Goal: Obtain resource: Download file/media

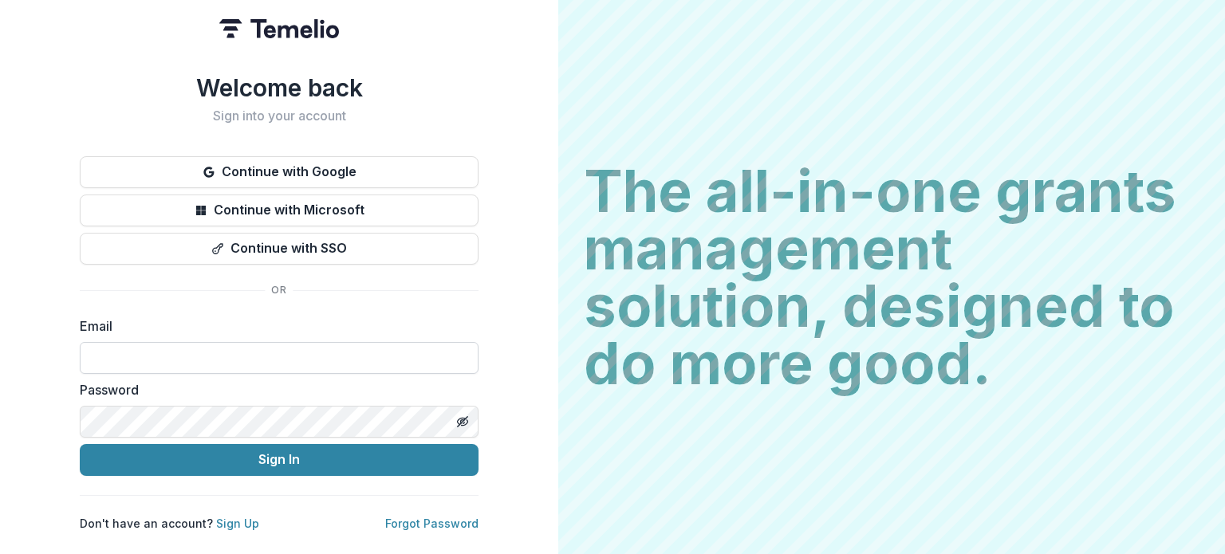
click at [357, 346] on input at bounding box center [279, 358] width 399 height 32
type input "**********"
click at [80, 444] on button "Sign In" at bounding box center [279, 460] width 399 height 32
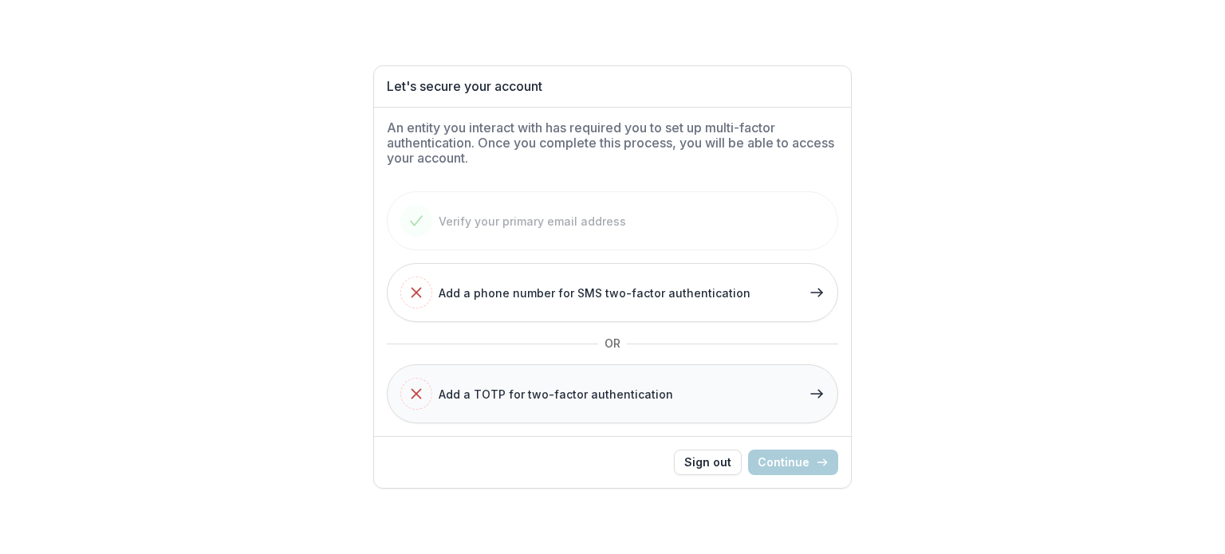
click at [526, 400] on span "Add a TOTP for two-factor authentication" at bounding box center [556, 394] width 234 height 17
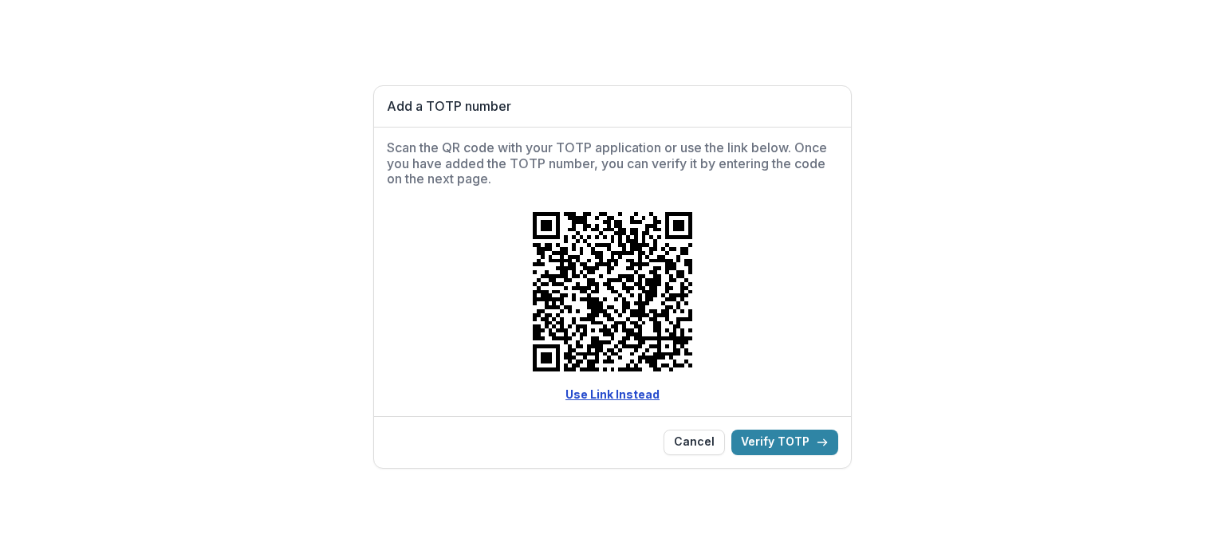
click at [631, 389] on link "Use Link Instead" at bounding box center [612, 395] width 94 height 14
drag, startPoint x: 595, startPoint y: 393, endPoint x: 418, endPoint y: 305, distance: 197.6
click at [418, 305] on div "Use Link Instead" at bounding box center [612, 307] width 451 height 191
click at [767, 452] on button "Verify TOTP" at bounding box center [784, 443] width 107 height 26
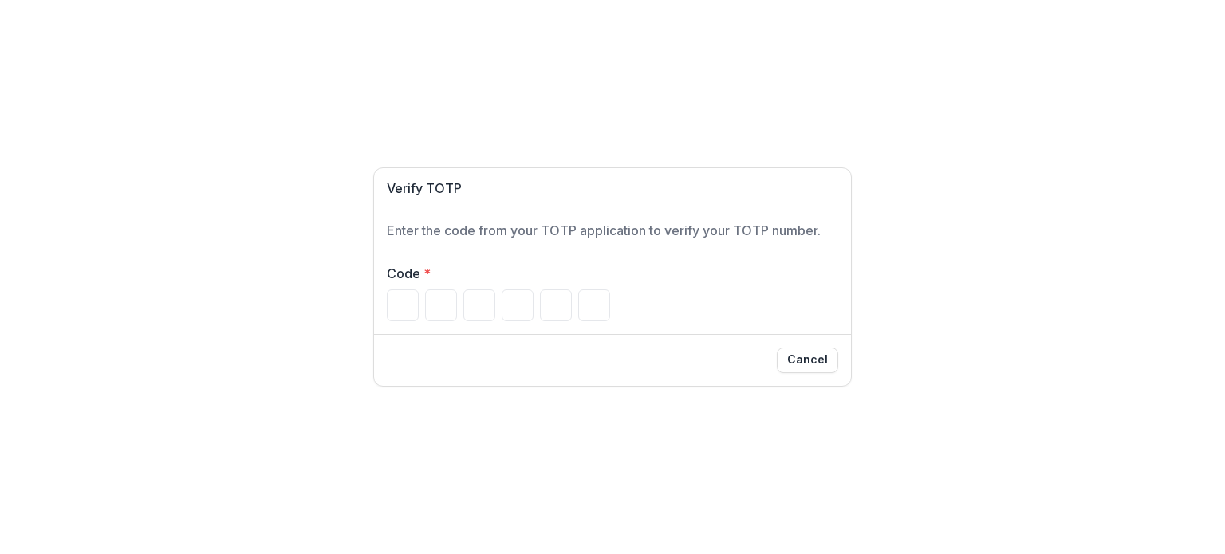
click at [575, 262] on div "Code *" at bounding box center [612, 292] width 477 height 83
click at [399, 300] on input "Please enter your pin code" at bounding box center [403, 305] width 32 height 32
paste input "******"
type input "*"
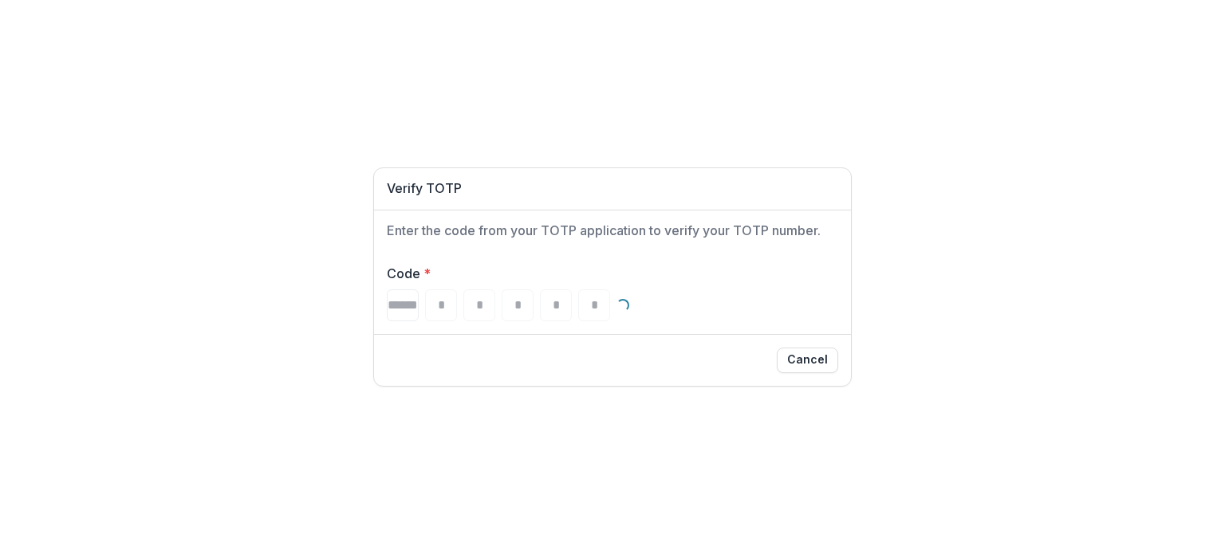
type input "*"
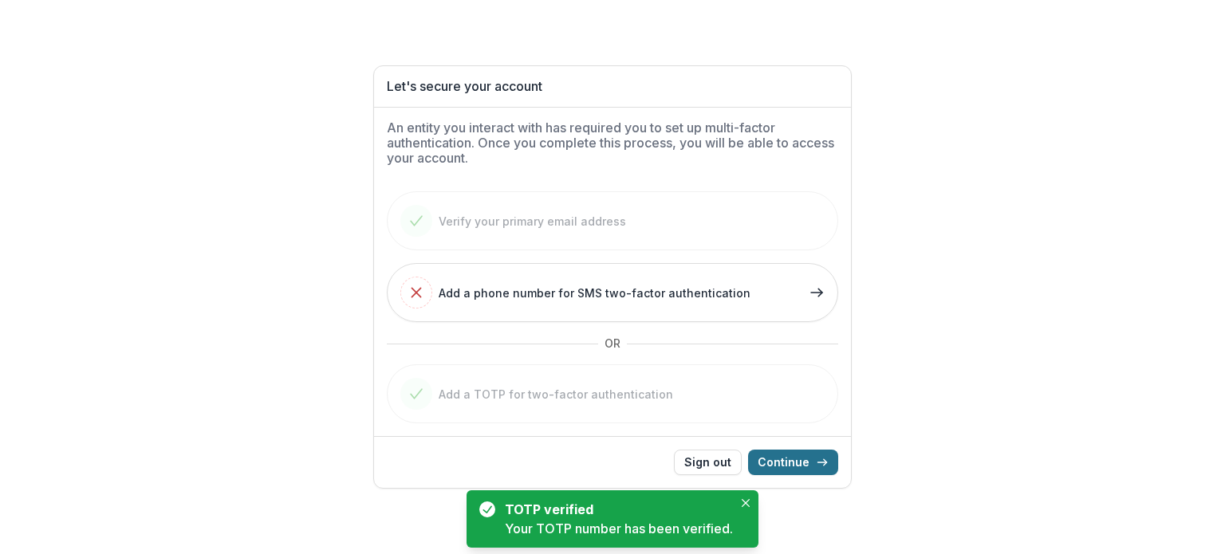
click at [793, 455] on button "Continue" at bounding box center [793, 463] width 90 height 26
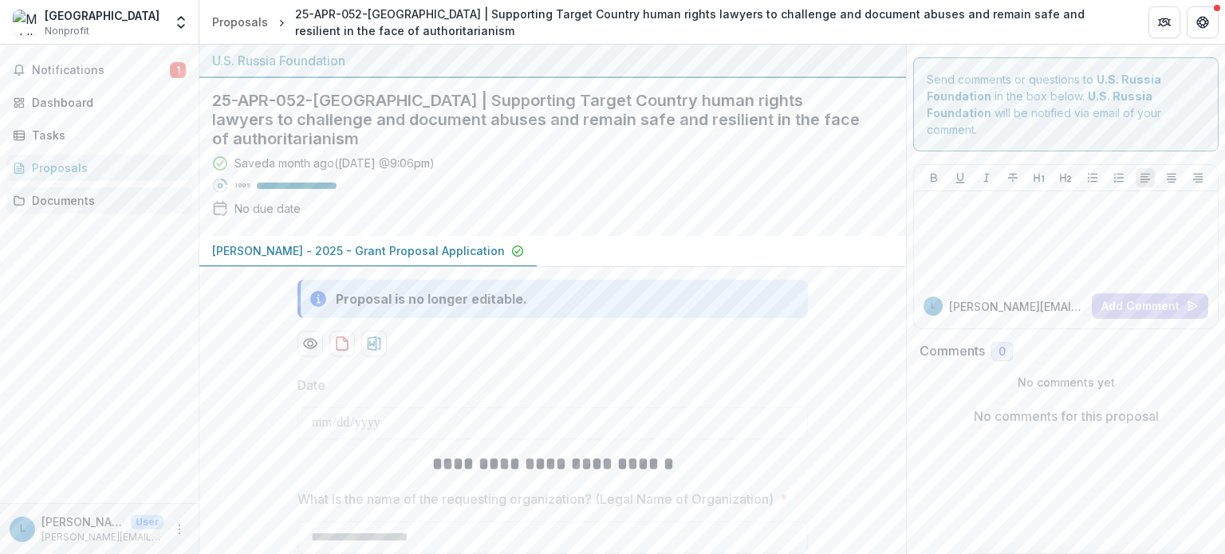
click at [64, 200] on div "Documents" at bounding box center [106, 200] width 148 height 17
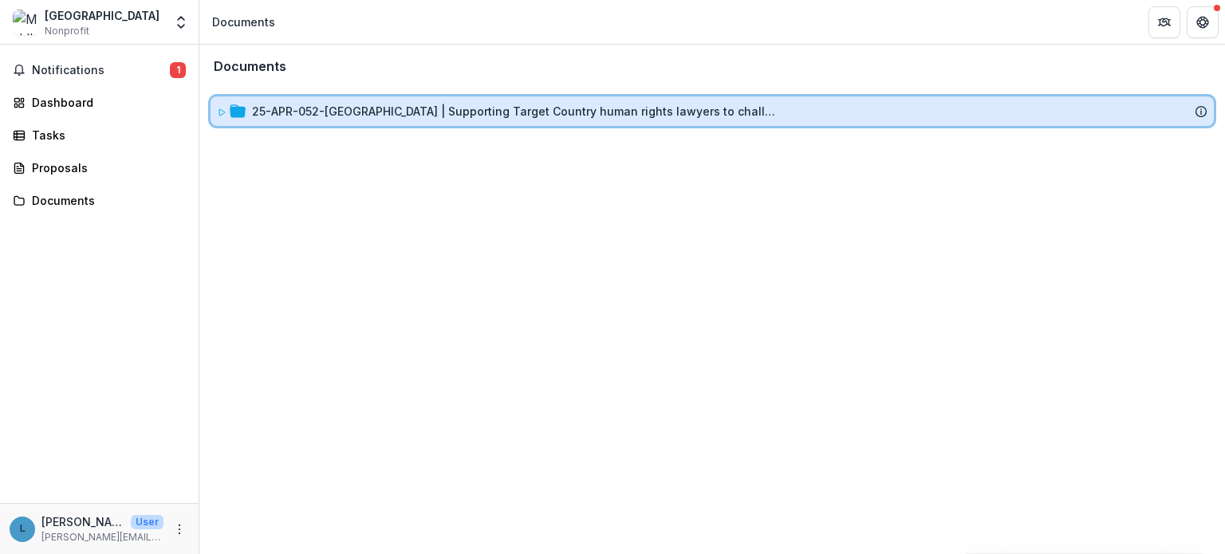
click at [247, 104] on div "25-APR-052-[GEOGRAPHIC_DATA] | Supporting Target Country human rights lawyers t…" at bounding box center [712, 111] width 990 height 17
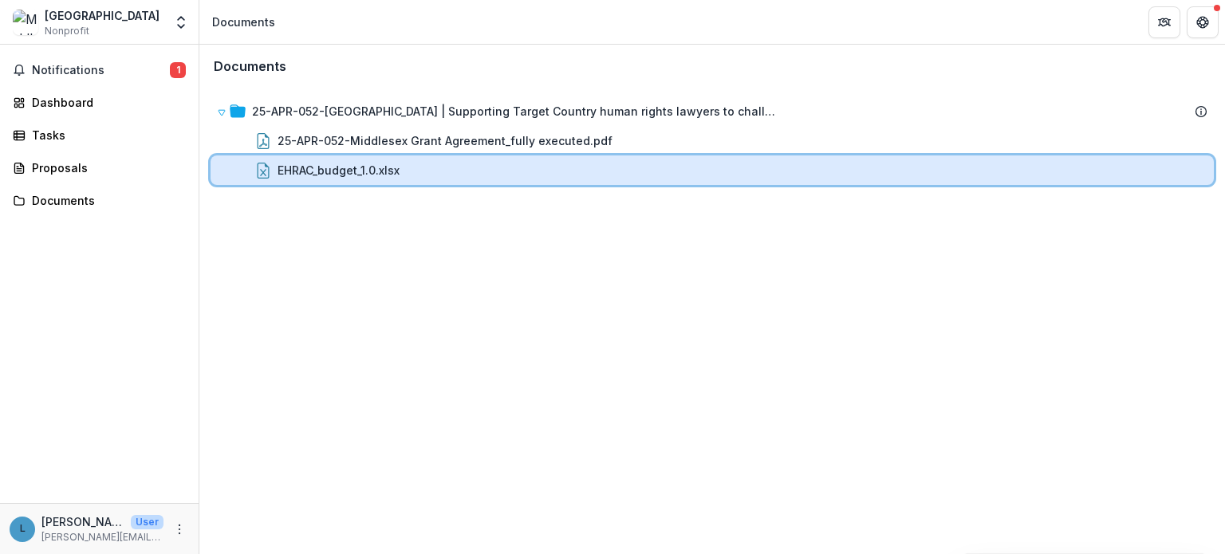
click at [412, 175] on div "EHRAC_budget_1.0.xlsx" at bounding box center [743, 170] width 930 height 17
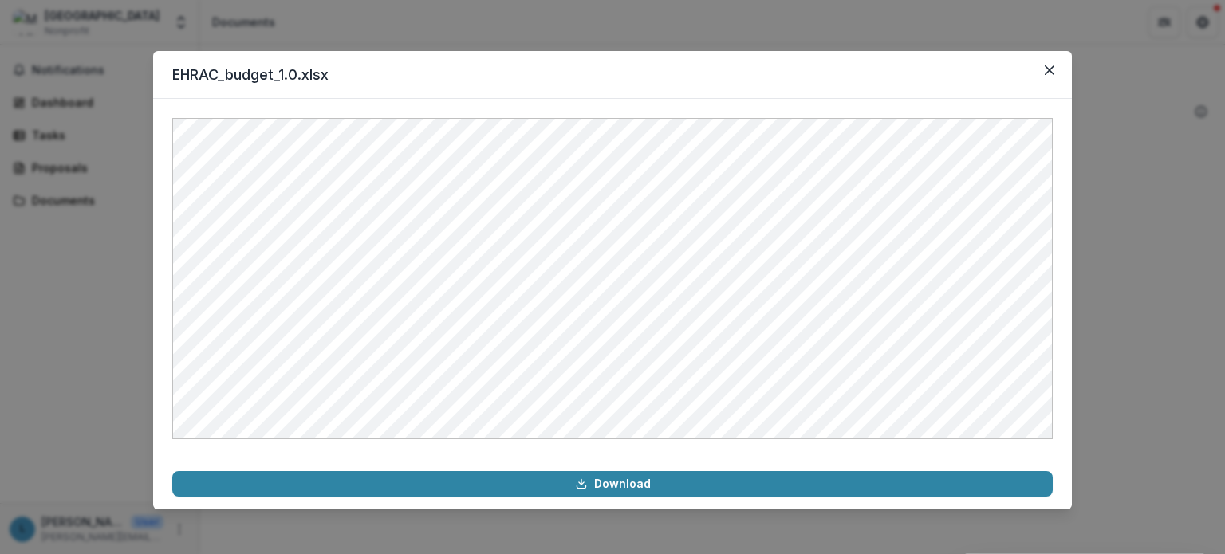
click at [81, 311] on div "EHRAC_budget_1.0.xlsx Download" at bounding box center [612, 277] width 1225 height 554
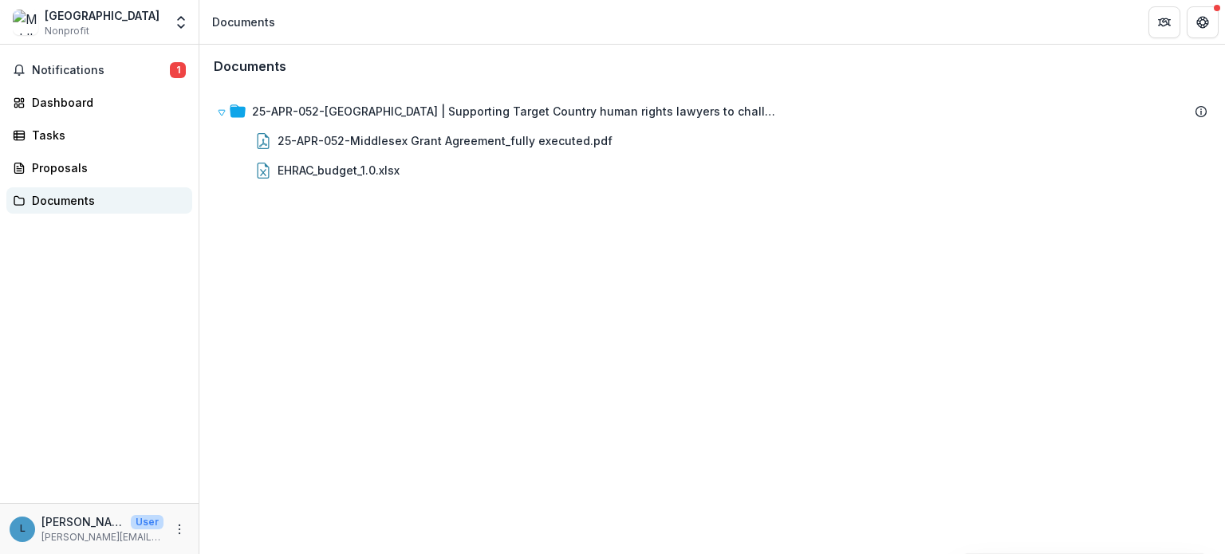
click at [90, 197] on div "Documents" at bounding box center [106, 200] width 148 height 17
click at [137, 69] on span "Notifications" at bounding box center [101, 71] width 138 height 14
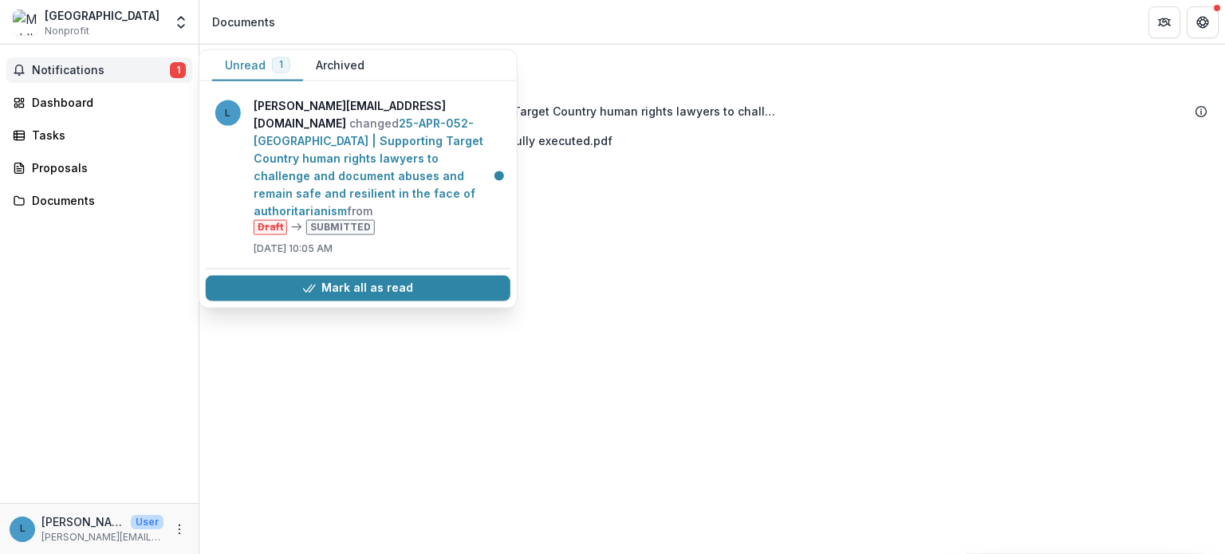
click at [137, 69] on span "Notifications" at bounding box center [101, 71] width 138 height 14
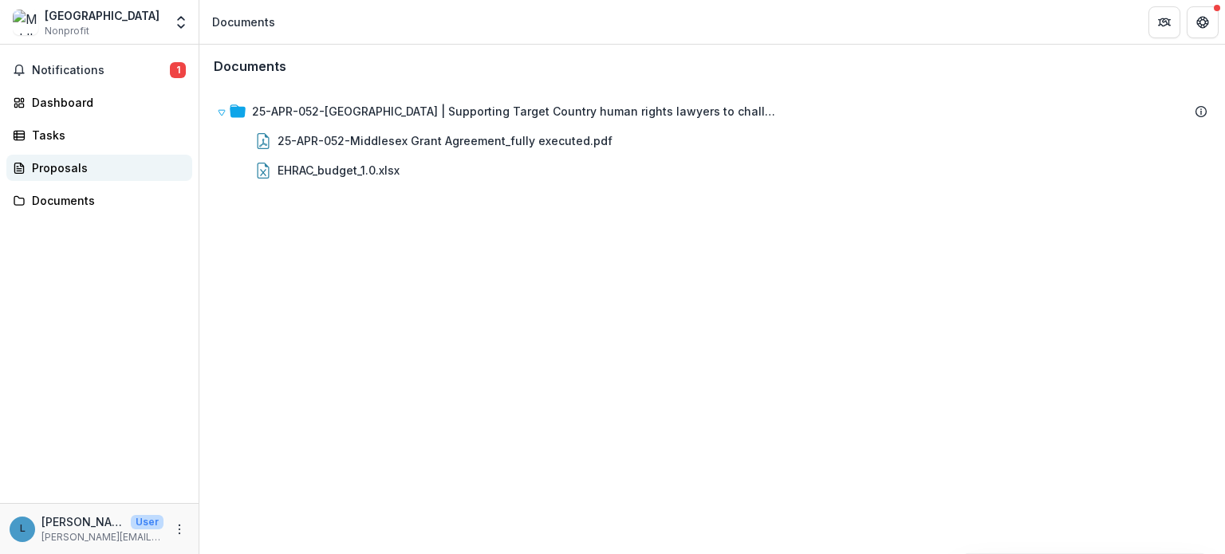
click at [89, 162] on div "Proposals" at bounding box center [106, 167] width 148 height 17
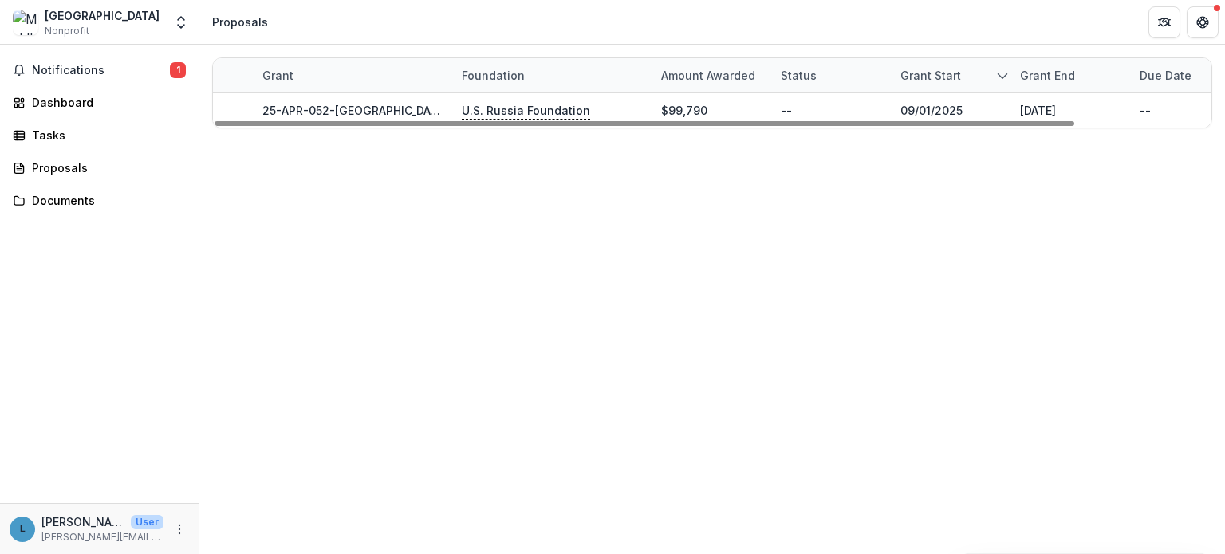
click at [699, 186] on div "Grant Foundation Amount awarded Status Grant start Grant end Due Date Report Du…" at bounding box center [712, 300] width 1026 height 510
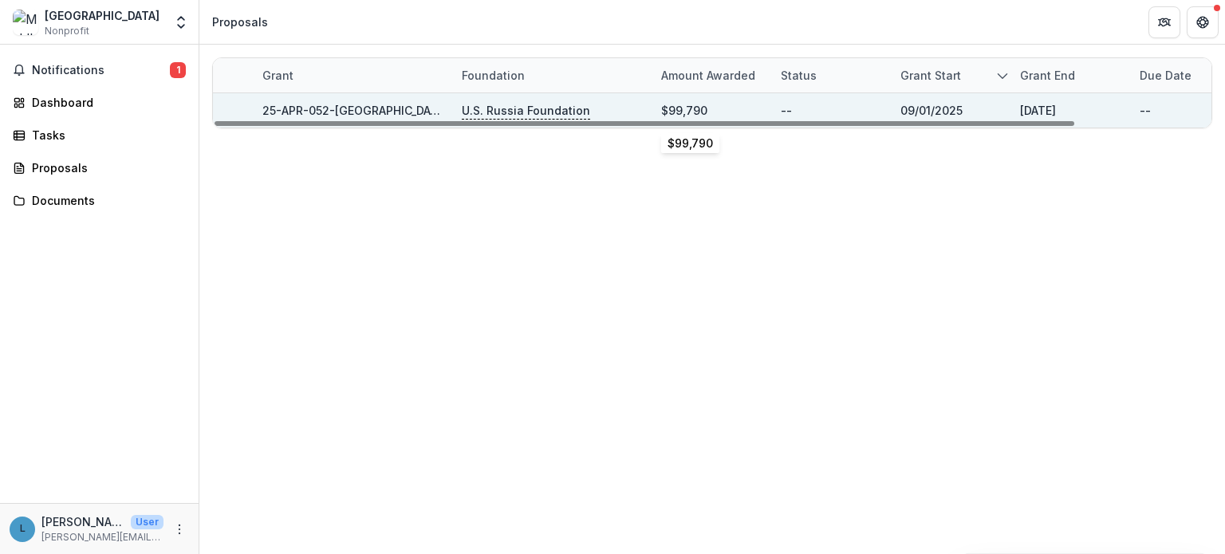
click at [708, 100] on div "$99,790" at bounding box center [711, 110] width 100 height 34
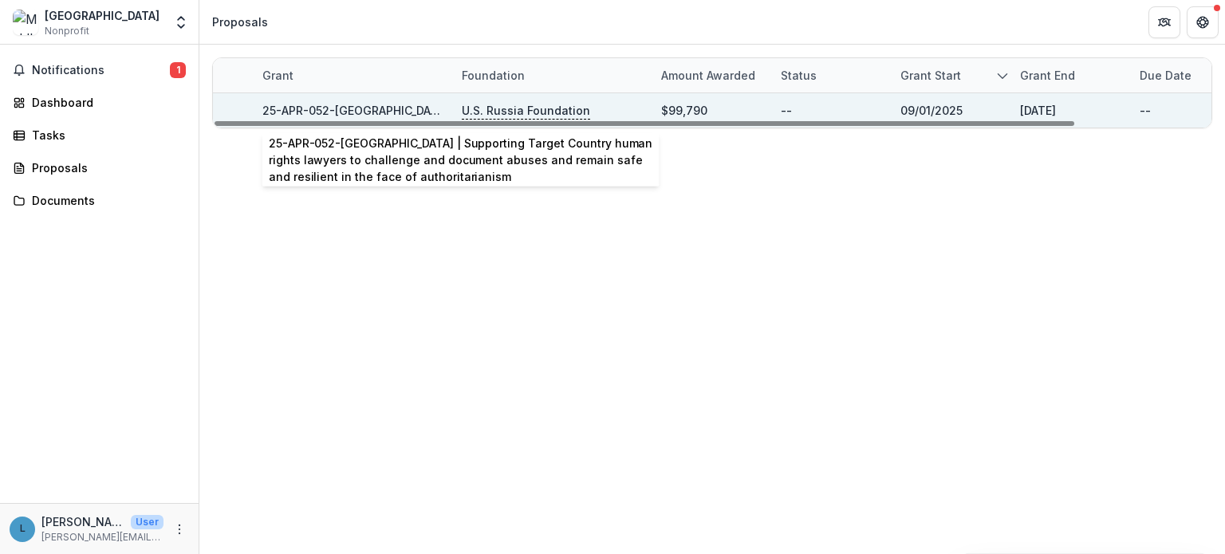
click at [340, 102] on div "25-APR-052-[GEOGRAPHIC_DATA] | Supporting Target Country human rights lawyers t…" at bounding box center [352, 110] width 180 height 17
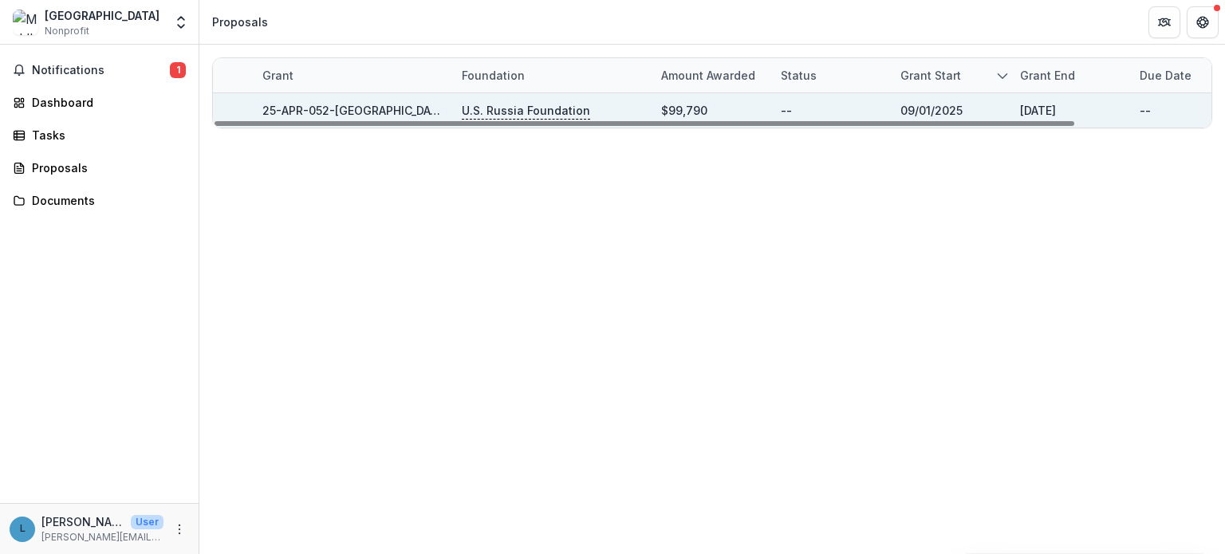
click at [340, 104] on link "25-APR-052-[GEOGRAPHIC_DATA] | Supporting Target Country human rights lawyers t…" at bounding box center [768, 111] width 1012 height 14
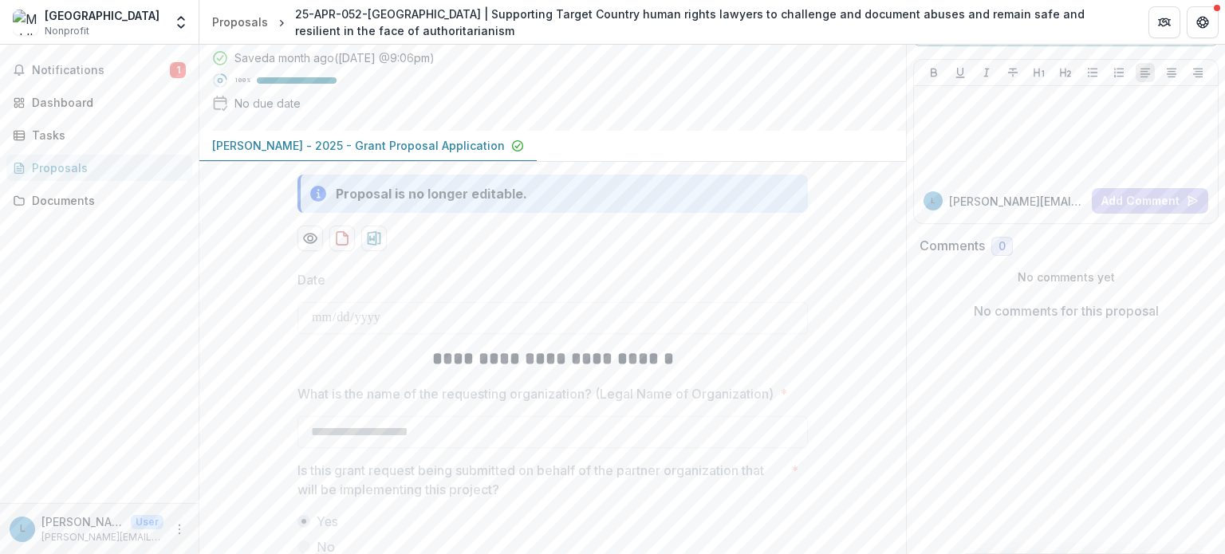
scroll to position [105, 0]
click at [305, 234] on icon "Preview 1a56642e-7ba5-49fb-835d-9363e90e9e3a-0.pdf" at bounding box center [310, 238] width 16 height 16
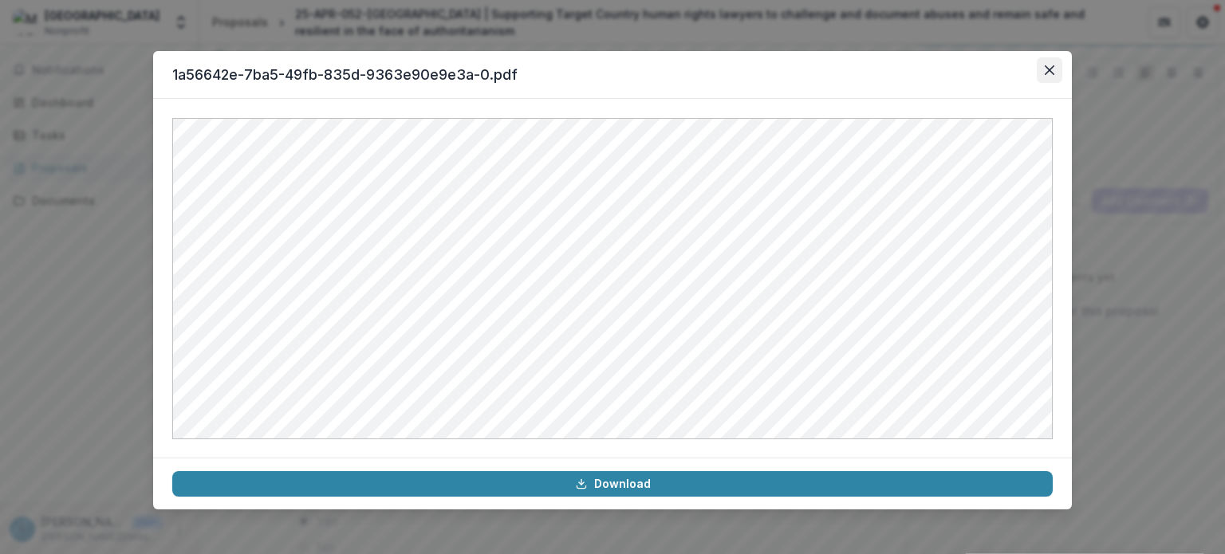
click at [1052, 66] on icon "Close" at bounding box center [1050, 70] width 10 height 10
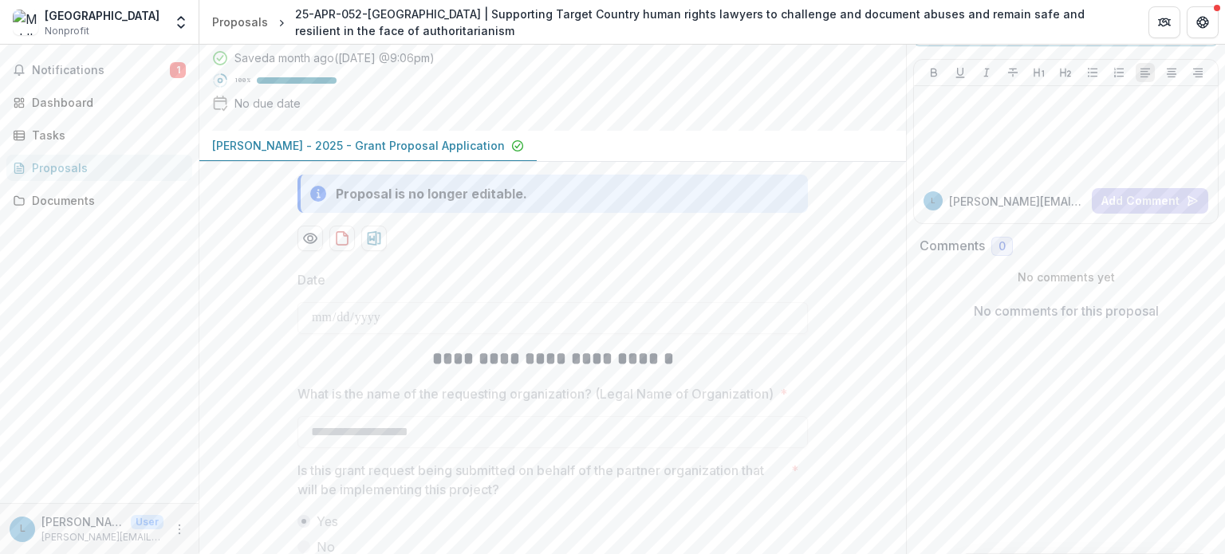
click at [486, 275] on label "Date" at bounding box center [547, 279] width 501 height 19
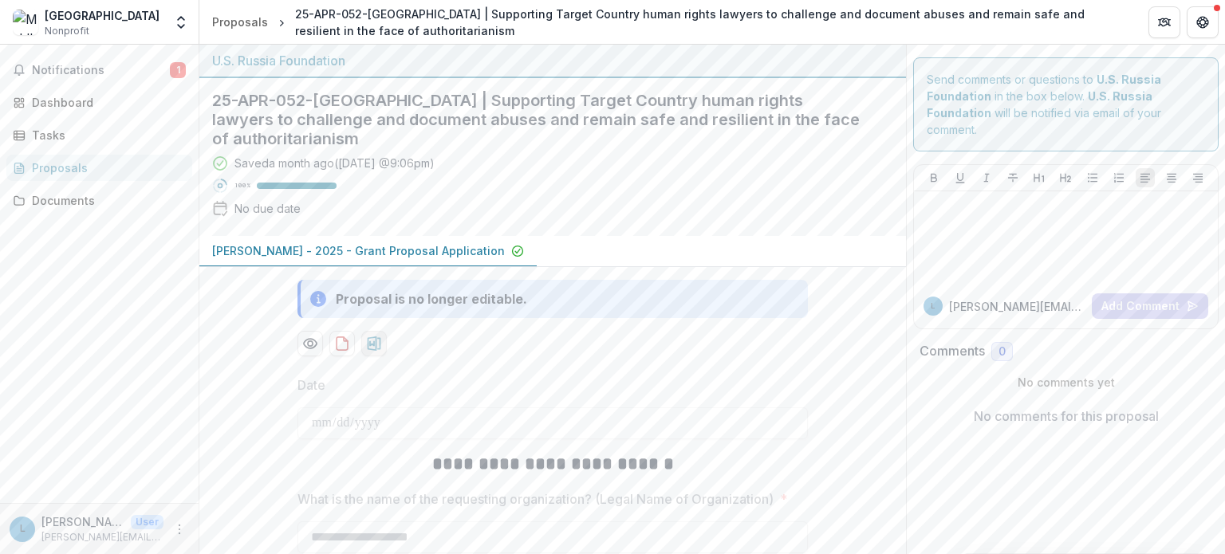
scroll to position [0, 0]
click at [73, 188] on link "Documents" at bounding box center [99, 200] width 186 height 26
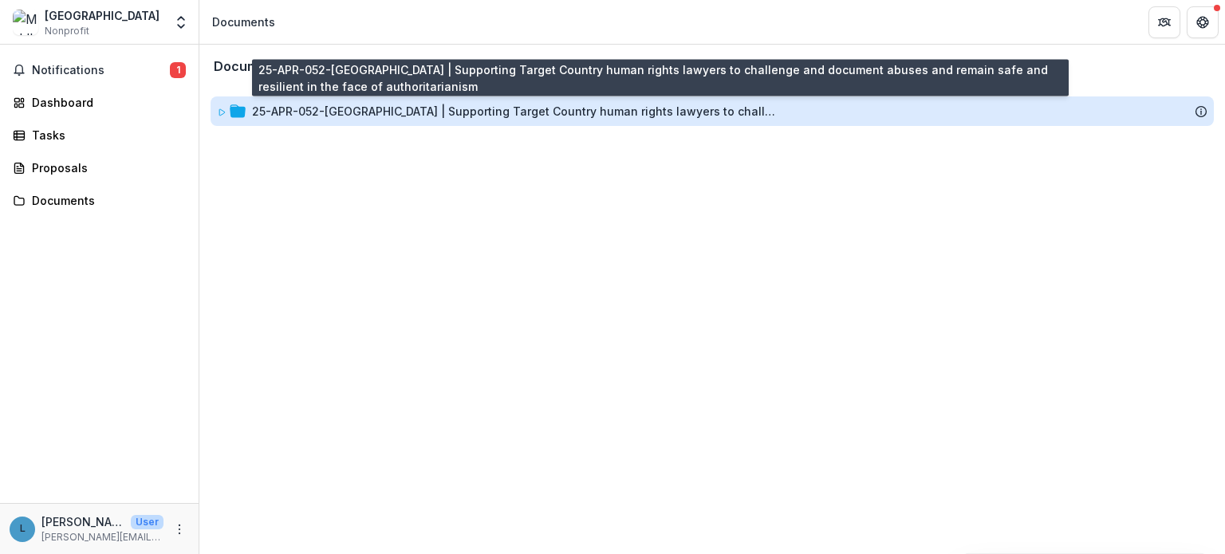
click at [313, 111] on div "25-APR-052-[GEOGRAPHIC_DATA] | Supporting Target Country human rights lawyers t…" at bounding box center [515, 111] width 526 height 17
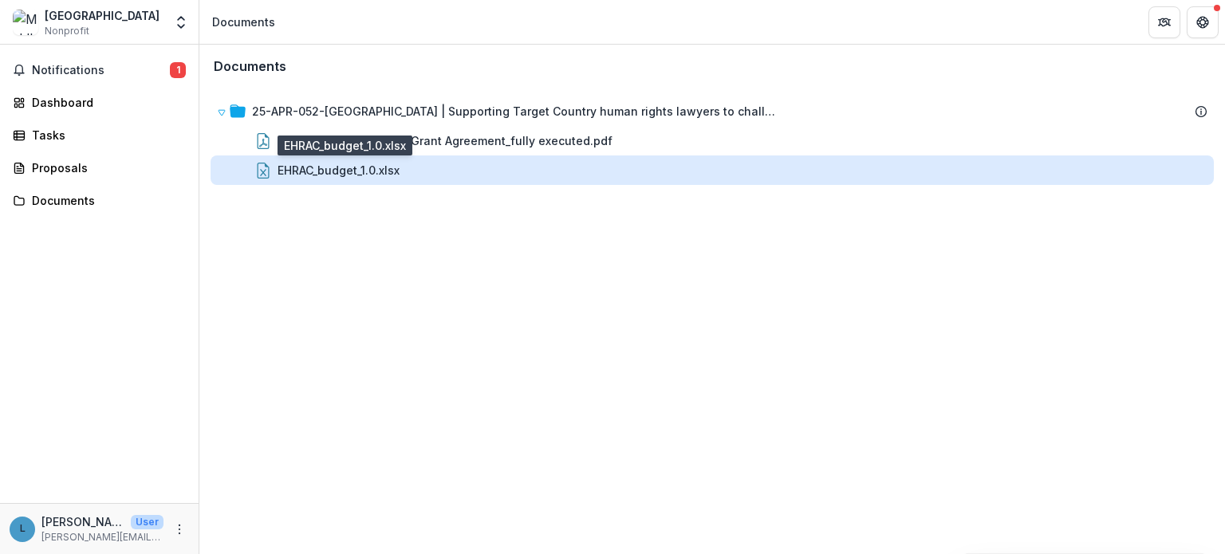
click at [325, 162] on div "EHRAC_budget_1.0.xlsx" at bounding box center [339, 170] width 122 height 17
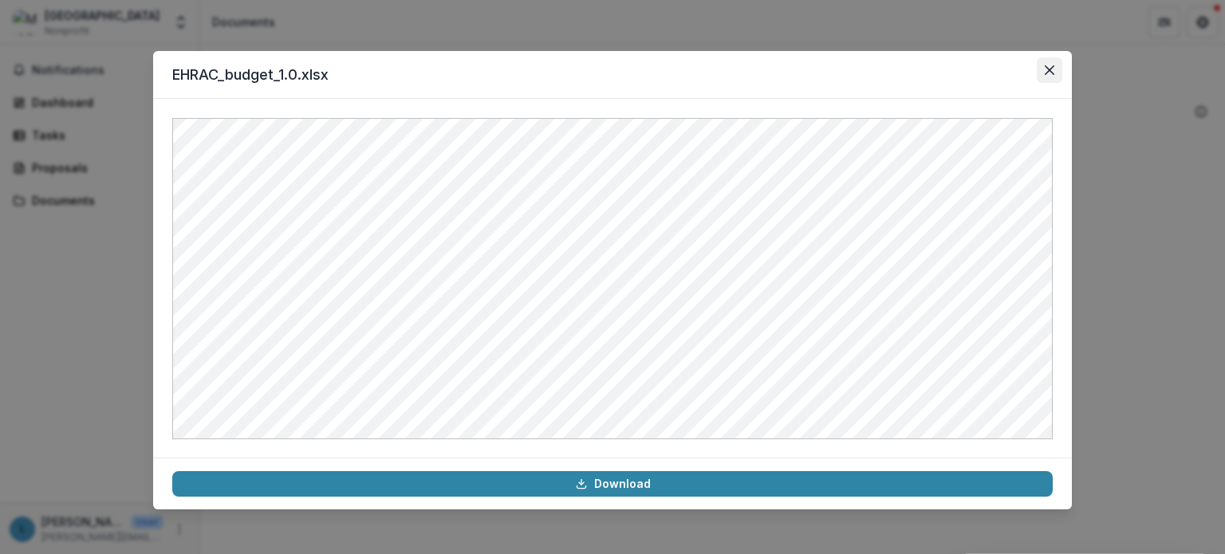
click at [1046, 68] on icon "Close" at bounding box center [1050, 70] width 10 height 10
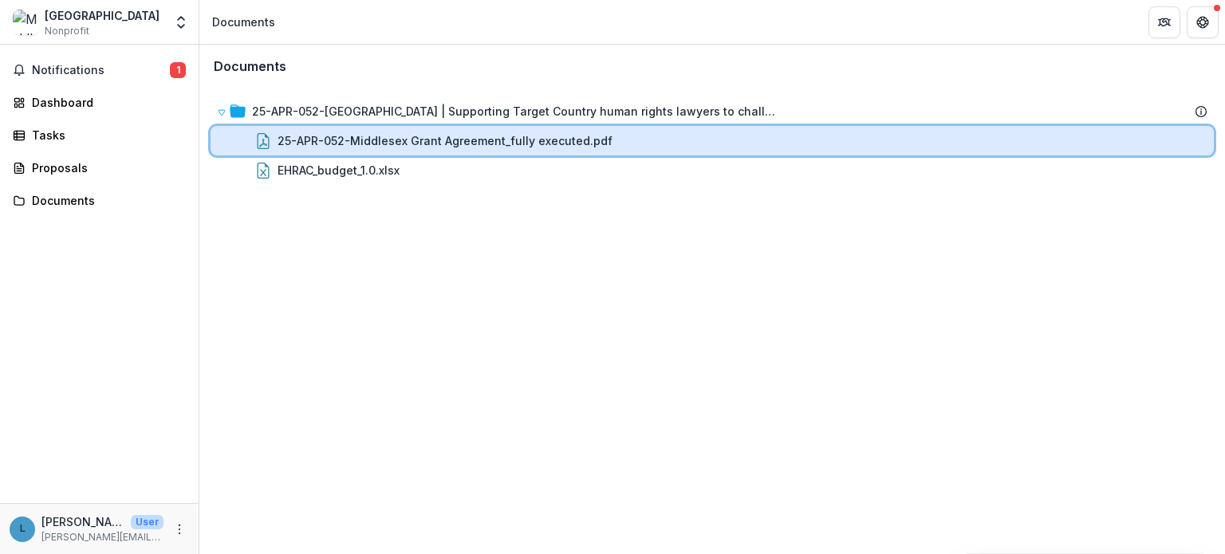
click at [467, 150] on div "25-APR-052-Middlesex Grant Agreement_fully executed.pdf" at bounding box center [712, 141] width 1003 height 30
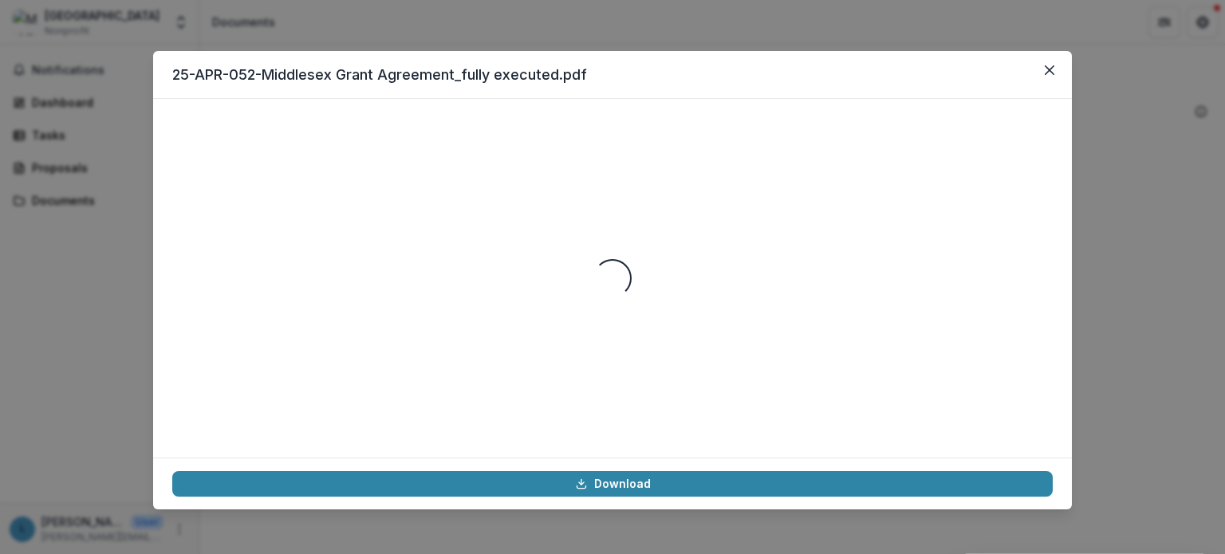
click at [69, 255] on div "25-APR-052-Middlesex Grant Agreement_fully executed.pdf Loading... Download" at bounding box center [612, 277] width 1225 height 554
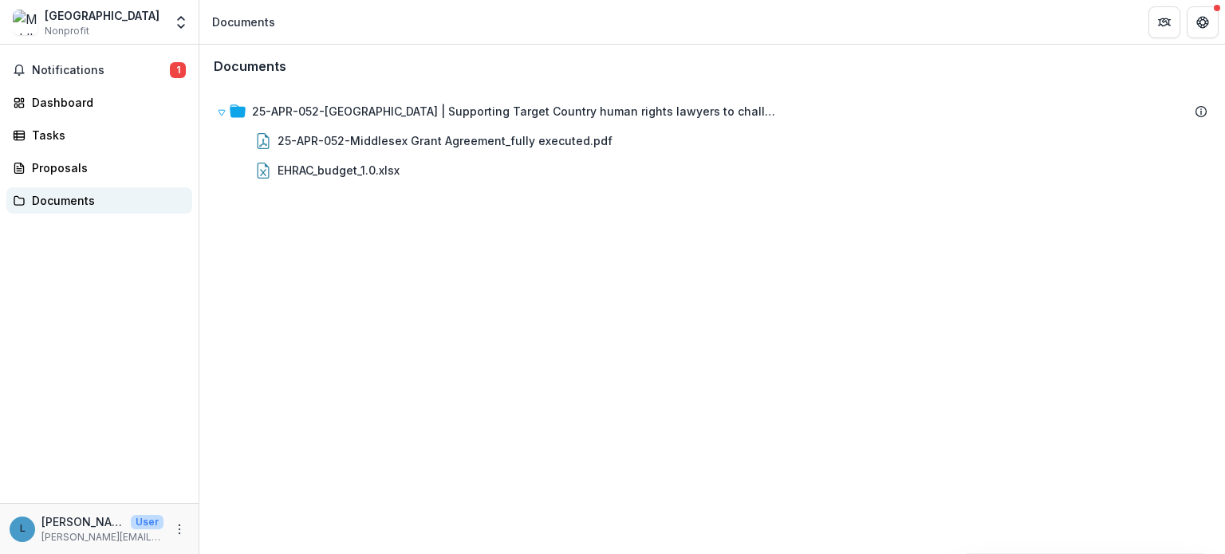
click at [62, 199] on div "Documents" at bounding box center [106, 200] width 148 height 17
click at [74, 168] on div "Proposals" at bounding box center [106, 167] width 148 height 17
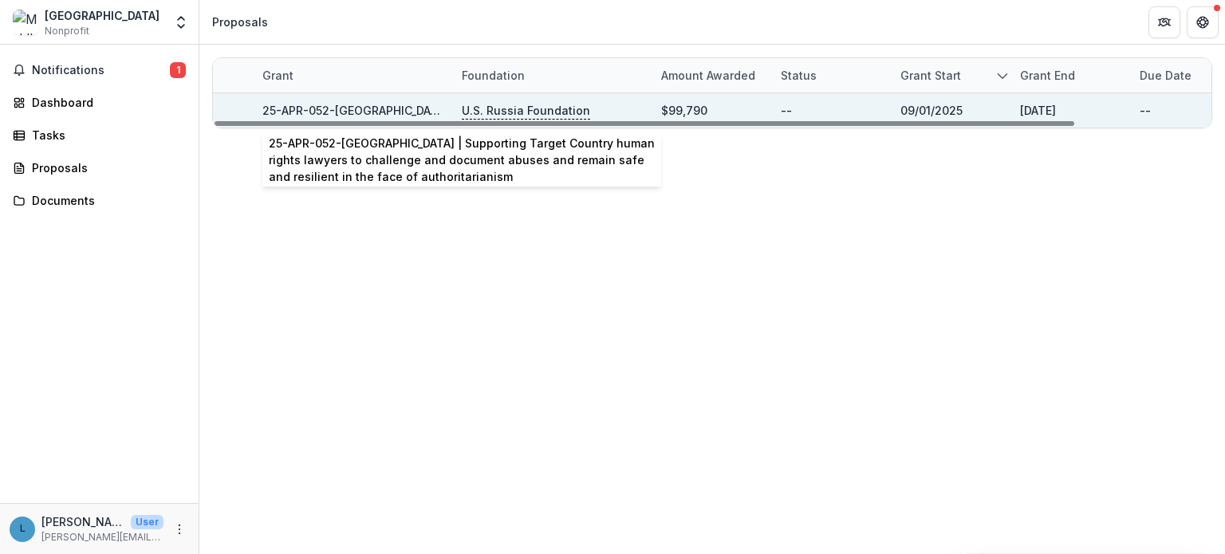
click at [352, 104] on link "25-APR-052-[GEOGRAPHIC_DATA] | Supporting Target Country human rights lawyers t…" at bounding box center [768, 111] width 1012 height 14
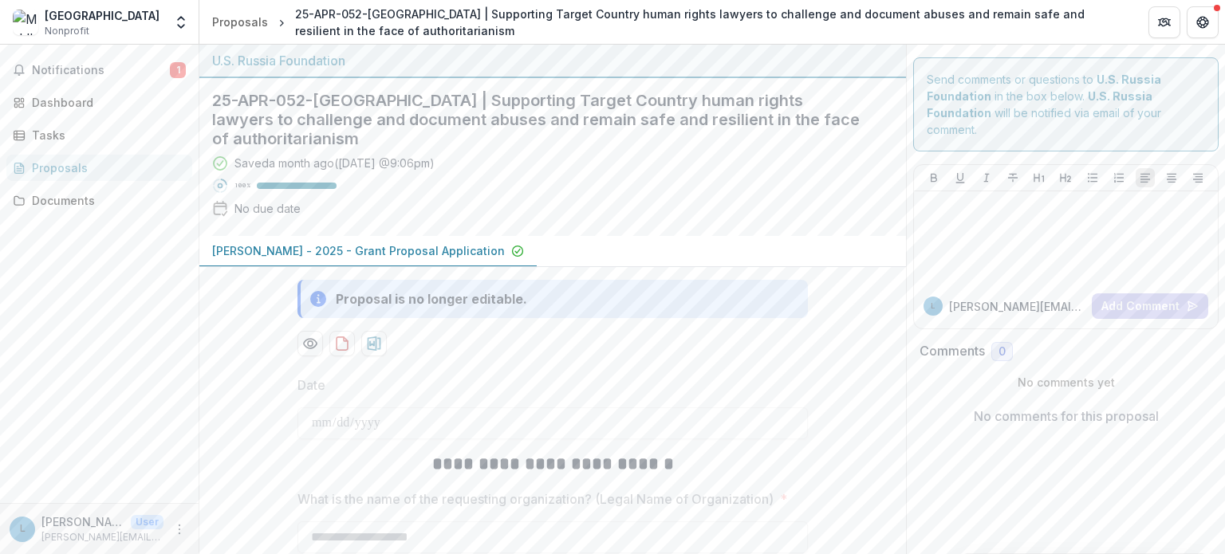
scroll to position [73, 0]
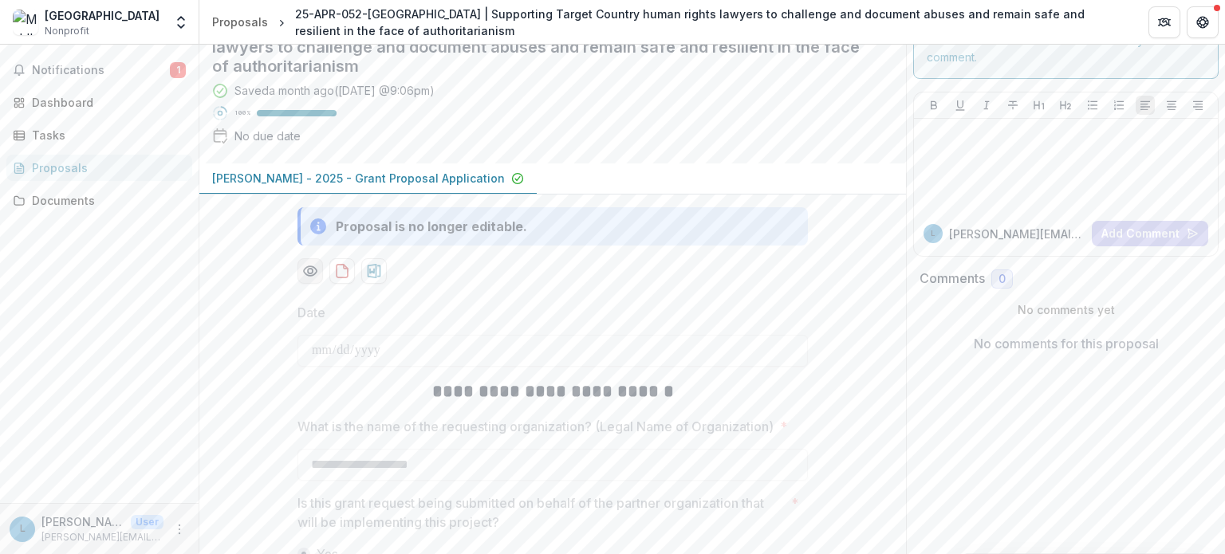
click at [304, 264] on icon "Preview 1a56642e-7ba5-49fb-835d-9363e90e9e3a-0.pdf" at bounding box center [310, 271] width 16 height 16
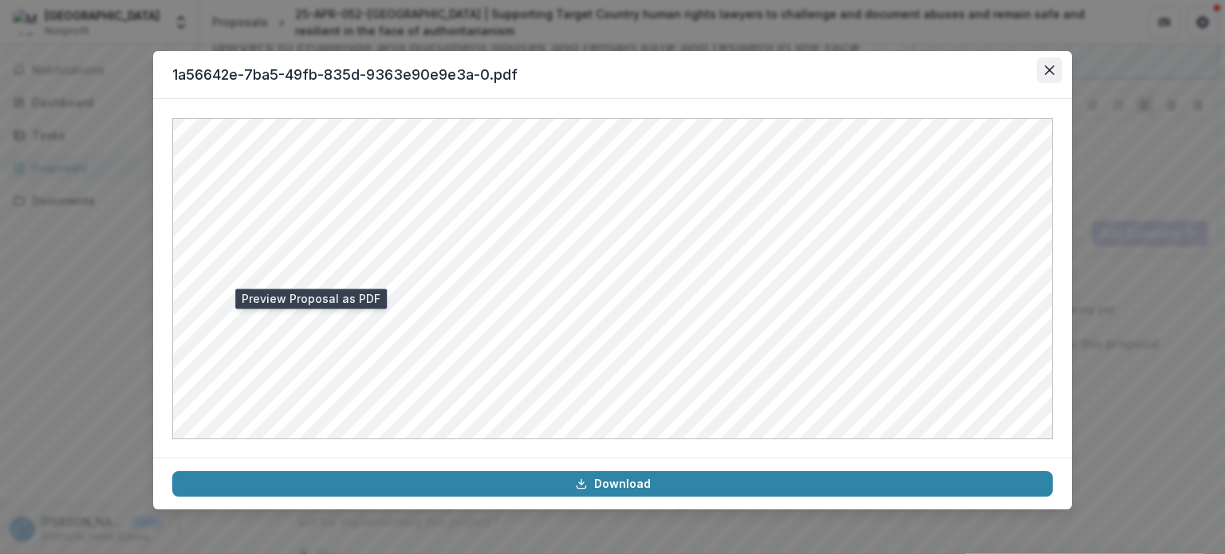
click at [1038, 81] on button "Close" at bounding box center [1050, 70] width 26 height 26
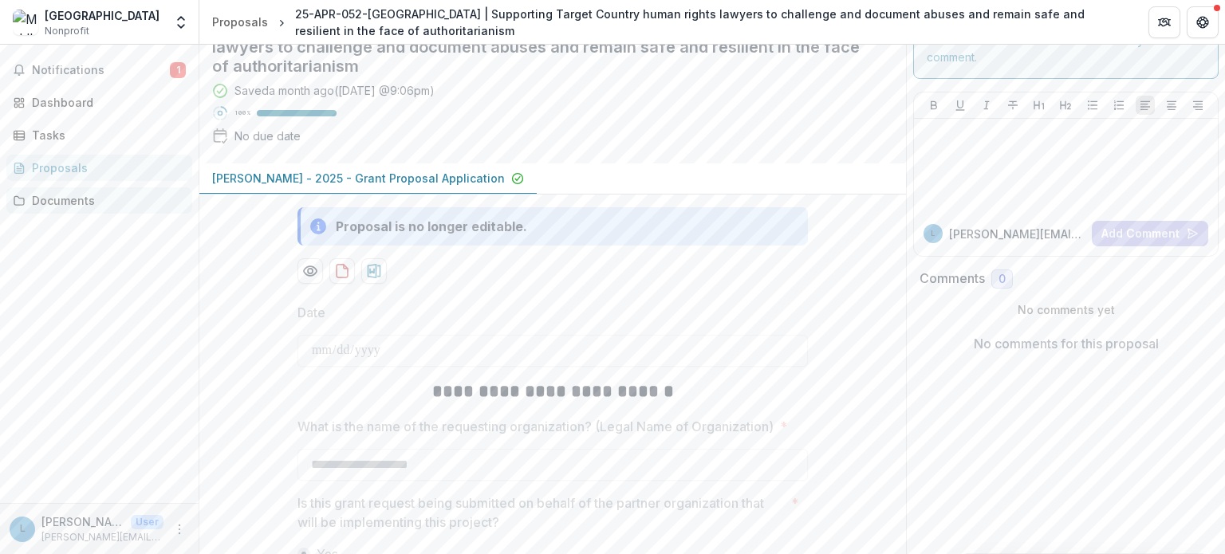
click at [38, 206] on div "Documents" at bounding box center [106, 200] width 148 height 17
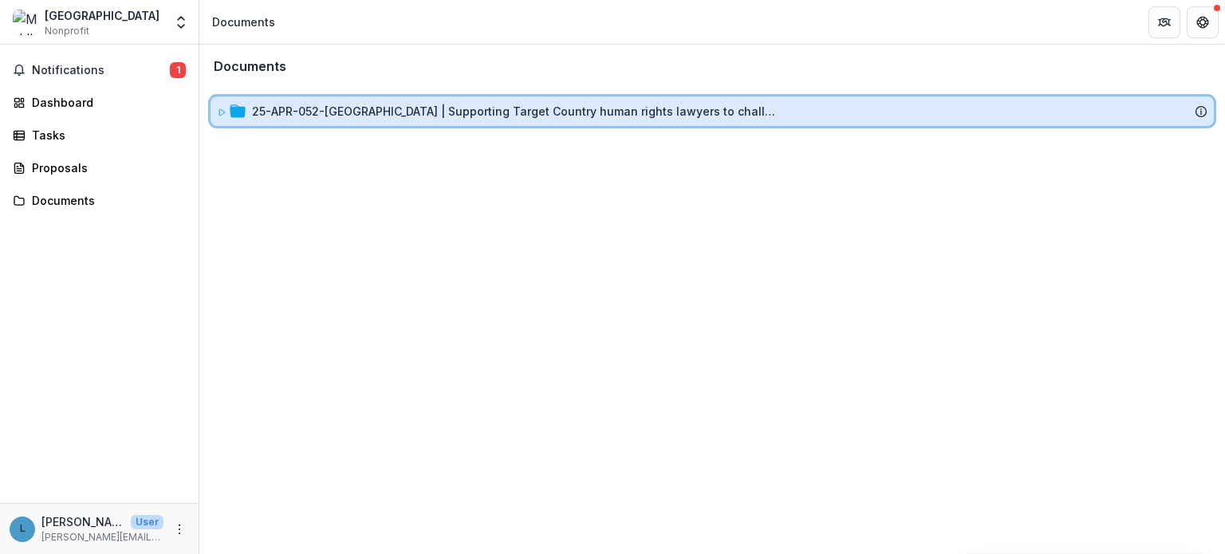
click at [326, 98] on div "25-APR-052-[GEOGRAPHIC_DATA] | Supporting Target Country human rights lawyers t…" at bounding box center [712, 111] width 1003 height 30
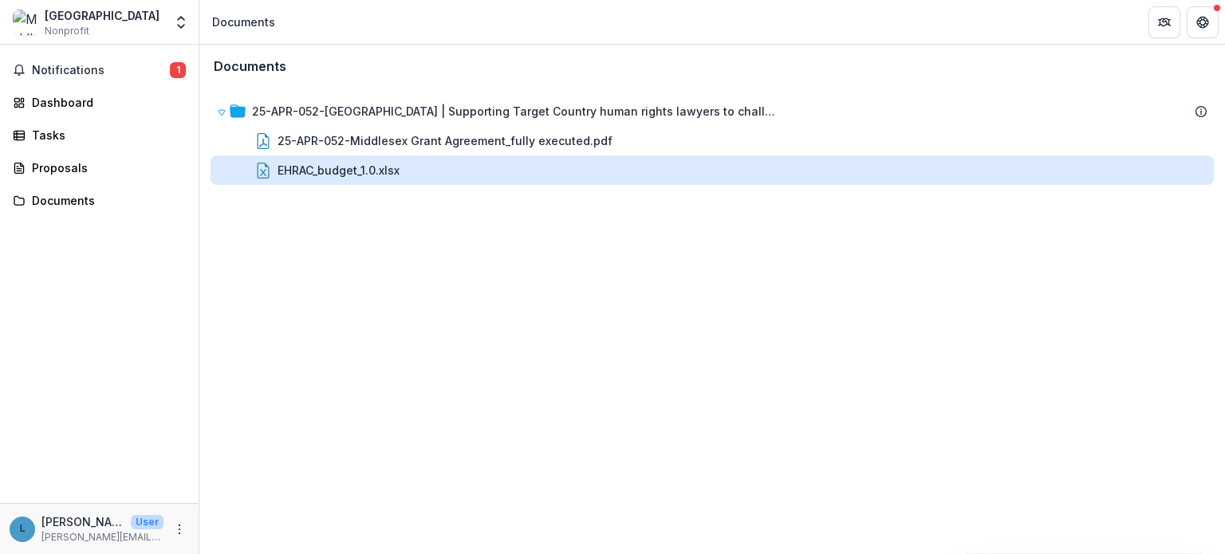
click at [334, 176] on div "EHRAC_budget_1.0.xlsx" at bounding box center [339, 170] width 122 height 17
